Goal: Find specific page/section: Find specific page/section

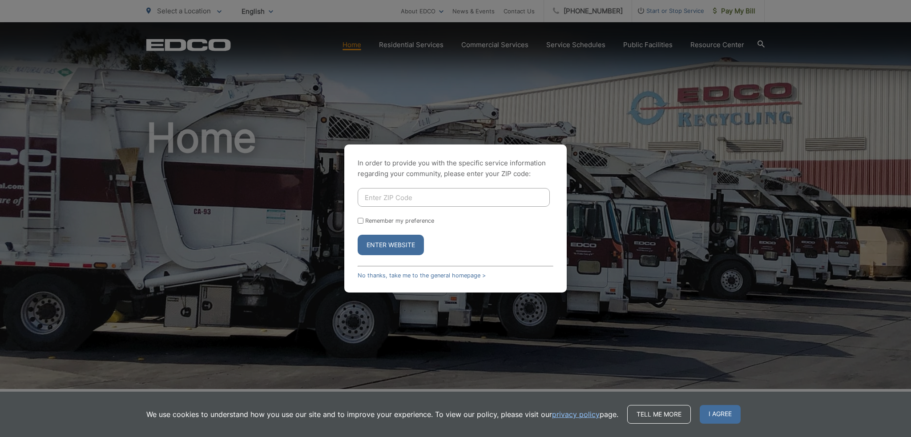
click at [404, 202] on input "Enter ZIP Code" at bounding box center [454, 197] width 192 height 19
type input "92026"
click at [358, 235] on button "Enter Website" at bounding box center [391, 245] width 66 height 20
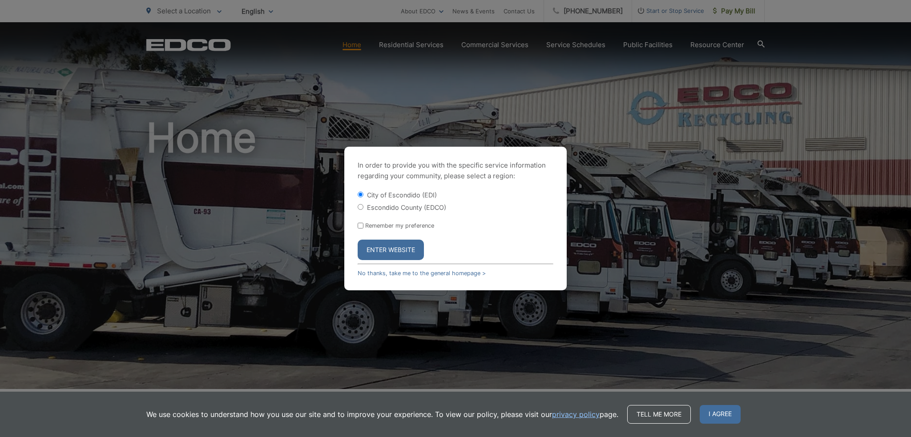
click at [392, 210] on label "Escondido County (EDCO)" at bounding box center [406, 208] width 79 height 8
click at [363, 210] on input "Escondido County (EDCO)" at bounding box center [361, 207] width 6 height 6
radio input "true"
click at [378, 194] on label "City of Escondido (EDI)" at bounding box center [402, 195] width 70 height 8
click at [361, 192] on input "City of Escondido (EDI)" at bounding box center [361, 195] width 6 height 6
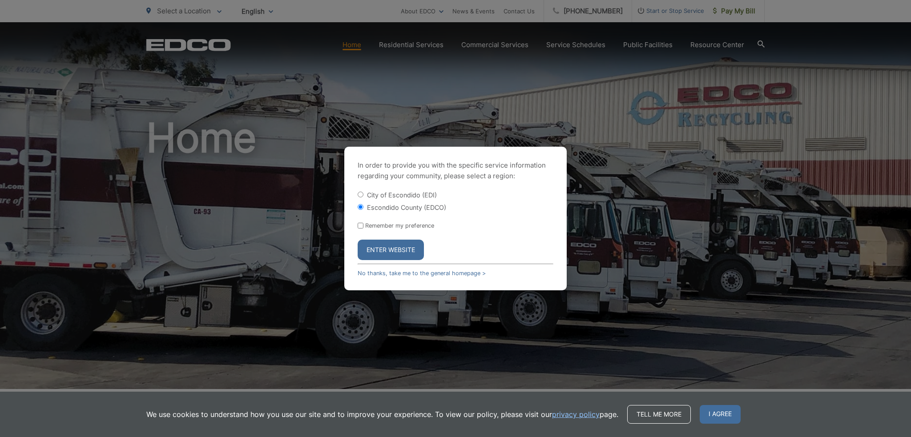
radio input "true"
click at [386, 262] on div "In order to provide you with the specific service information regarding your co…" at bounding box center [455, 219] width 222 height 144
click at [390, 253] on button "Enter Website" at bounding box center [391, 250] width 66 height 20
